Goal: Information Seeking & Learning: Learn about a topic

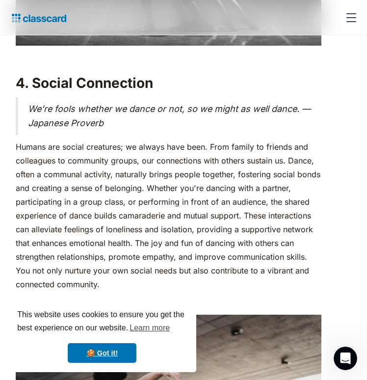
scroll to position [2354, 0]
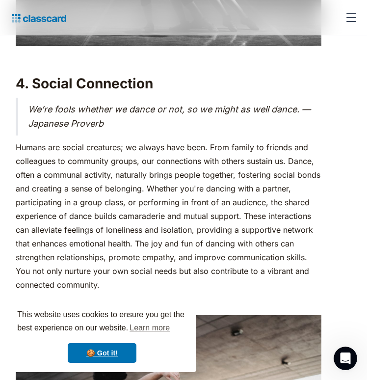
click at [141, 156] on p "Humans are social creatures; we always have been. From family to friends and co…" at bounding box center [169, 215] width 306 height 151
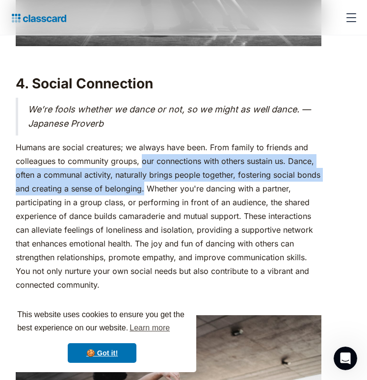
drag, startPoint x: 26, startPoint y: 177, endPoint x: 143, endPoint y: 179, distance: 116.3
click at [143, 179] on p "Humans are social creatures; we always have been. From family to friends and co…" at bounding box center [169, 215] width 306 height 151
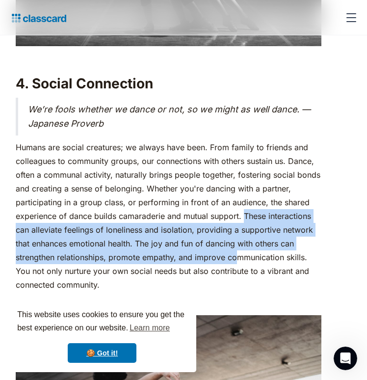
drag, startPoint x: 244, startPoint y: 209, endPoint x: 238, endPoint y: 244, distance: 35.3
click at [238, 244] on p "Humans are social creatures; we always have been. From family to friends and co…" at bounding box center [169, 215] width 306 height 151
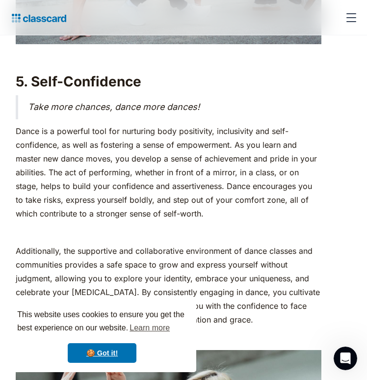
scroll to position [2831, 0]
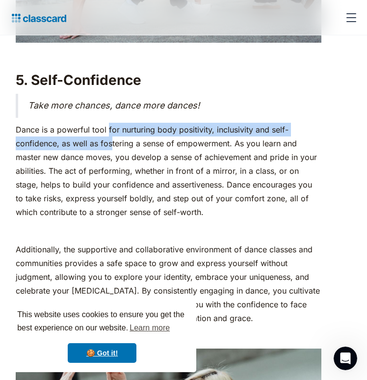
drag, startPoint x: 106, startPoint y: 126, endPoint x: 111, endPoint y: 135, distance: 9.9
click at [111, 135] on p "Dance is a powerful tool for nurturing body positivity, inclusivity and self-co…" at bounding box center [169, 171] width 306 height 96
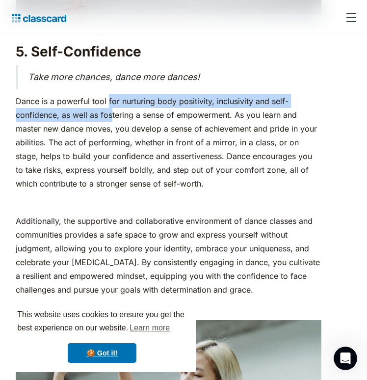
scroll to position [2860, 0]
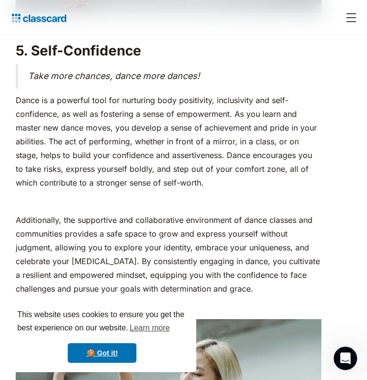
click at [119, 152] on p "Dance is a powerful tool for nurturing body positivity, inclusivity and self-co…" at bounding box center [169, 141] width 306 height 96
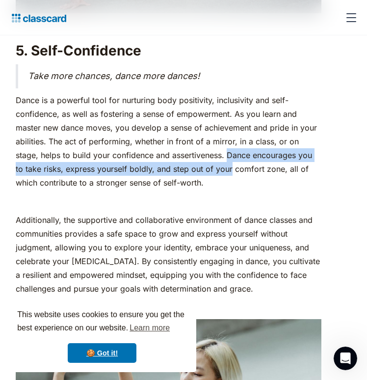
drag, startPoint x: 203, startPoint y: 153, endPoint x: 203, endPoint y: 163, distance: 9.8
click at [203, 163] on p "Dance is a powerful tool for nurturing body positivity, inclusivity and self-co…" at bounding box center [169, 141] width 306 height 96
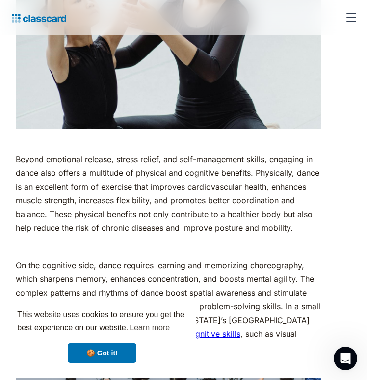
scroll to position [3301, 0]
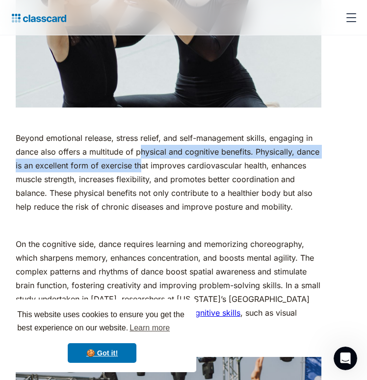
click at [142, 152] on p "Beyond emotional release, stress relief, and self-management skills, engaging i…" at bounding box center [169, 172] width 306 height 82
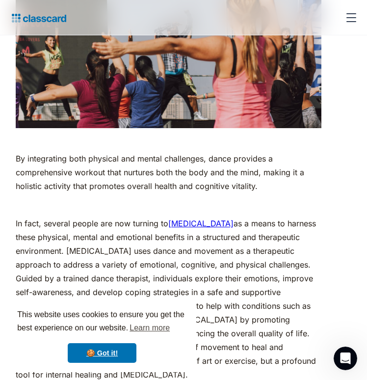
scroll to position [3768, 0]
